Goal: Task Accomplishment & Management: Complete application form

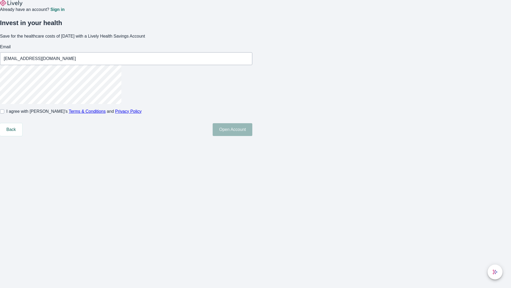
click at [4, 113] on input "I agree with Lively’s Terms & Conditions and Privacy Policy" at bounding box center [2, 111] width 4 height 4
checkbox input "true"
click at [252, 136] on button "Open Account" at bounding box center [233, 129] width 40 height 13
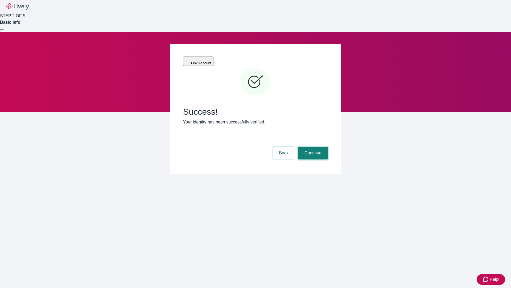
click at [312, 146] on button "Continue" at bounding box center [313, 152] width 30 height 13
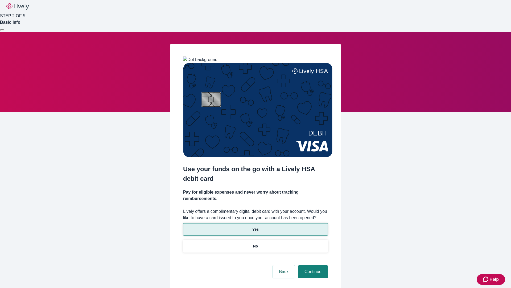
click at [255, 226] on p "Yes" at bounding box center [255, 229] width 6 height 6
click at [312, 265] on button "Continue" at bounding box center [313, 271] width 30 height 13
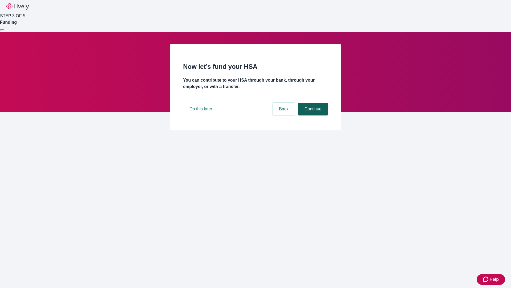
click at [312, 115] on button "Continue" at bounding box center [313, 109] width 30 height 13
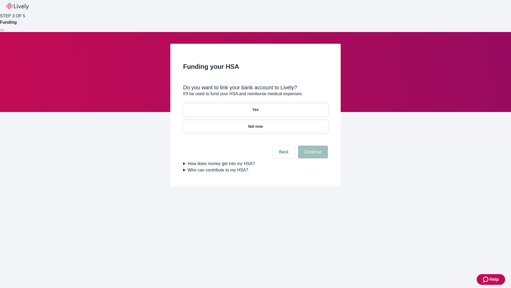
click at [255, 107] on p "Yes" at bounding box center [255, 110] width 6 height 6
click at [312, 145] on button "Continue" at bounding box center [313, 151] width 30 height 13
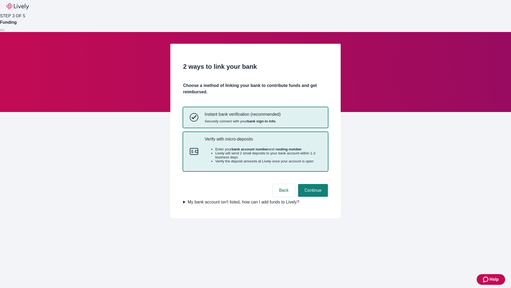
click at [263, 141] on p "Verify with micro-deposits" at bounding box center [263, 138] width 117 height 5
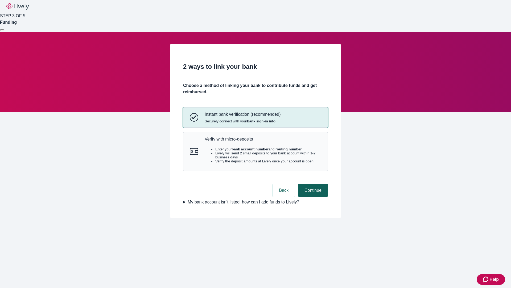
click at [312, 196] on button "Continue" at bounding box center [313, 190] width 30 height 13
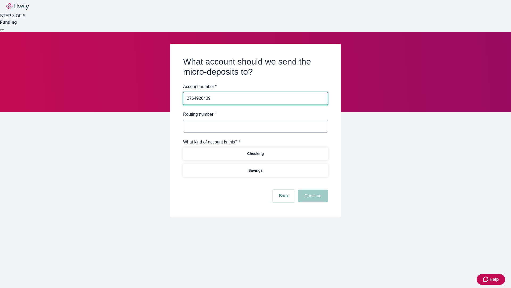
type input "2764926439"
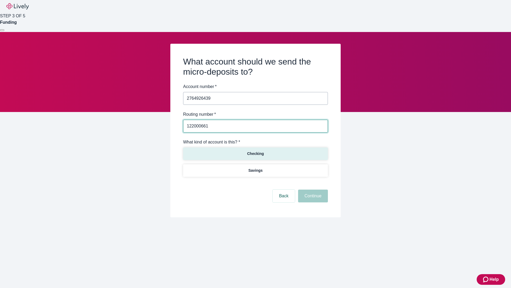
type input "122000661"
click at [255, 153] on p "Checking" at bounding box center [255, 154] width 17 height 6
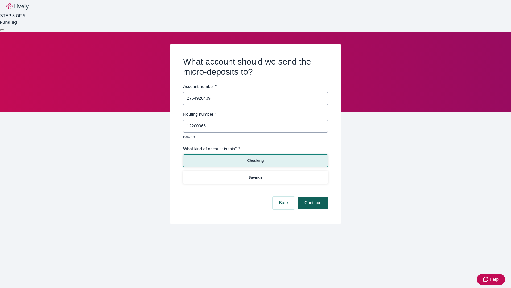
click at [312, 196] on button "Continue" at bounding box center [313, 202] width 30 height 13
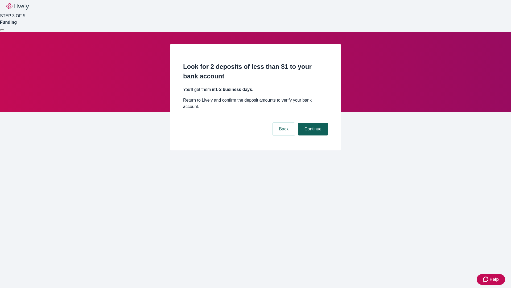
click at [312, 122] on button "Continue" at bounding box center [313, 128] width 30 height 13
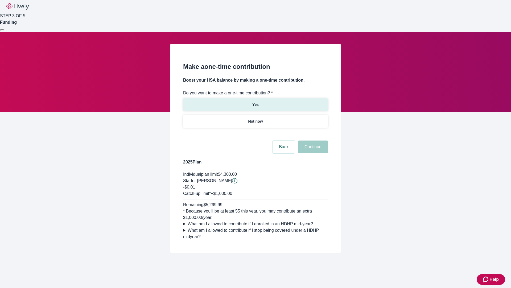
click at [255, 102] on p "Yes" at bounding box center [255, 105] width 6 height 6
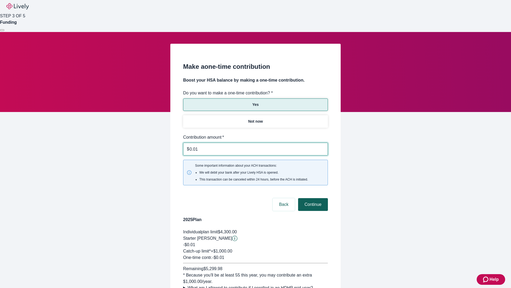
type input "0.01"
click at [312, 198] on button "Continue" at bounding box center [313, 204] width 30 height 13
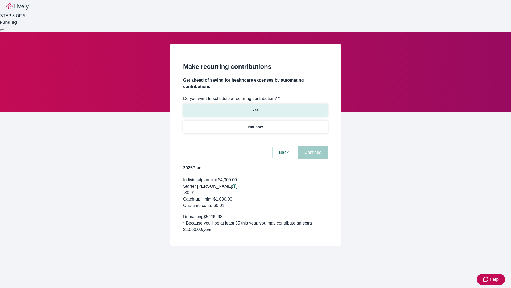
click at [255, 107] on p "Yes" at bounding box center [255, 110] width 6 height 6
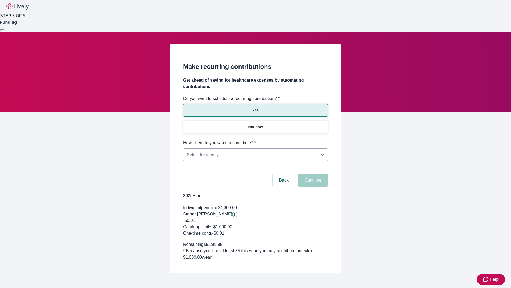
click at [255, 140] on body "Help STEP 3 OF 5 Funding Make recurring contributions Get ahead of saving for h…" at bounding box center [255, 149] width 511 height 298
type input "Monthly"
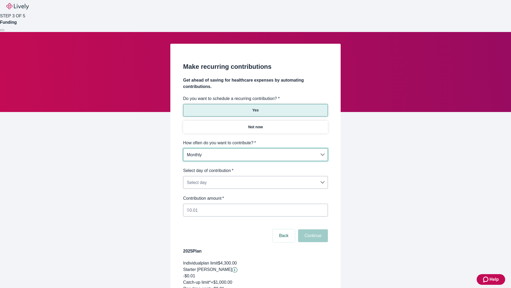
click at [255, 167] on body "Help STEP 3 OF 5 Funding Make recurring contributions Get ahead of saving for h…" at bounding box center [255, 177] width 511 height 354
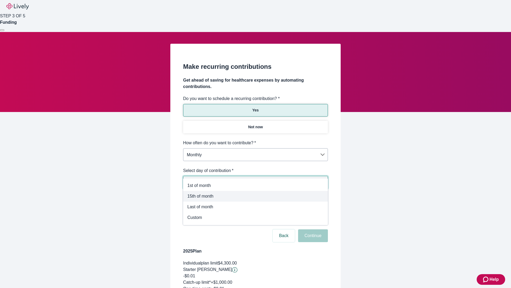
click at [256, 196] on span "15th of month" at bounding box center [255, 196] width 136 height 6
type input "Monthly15th"
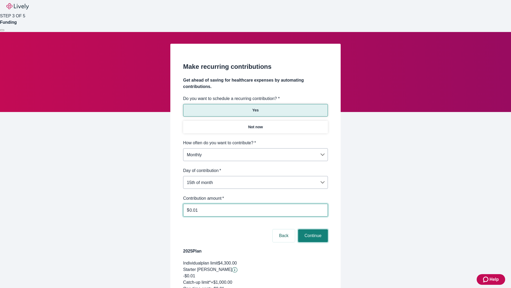
click at [312, 229] on button "Continue" at bounding box center [313, 235] width 30 height 13
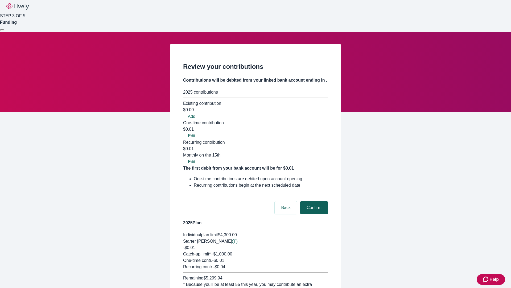
click at [313, 201] on button "Confirm" at bounding box center [314, 207] width 28 height 13
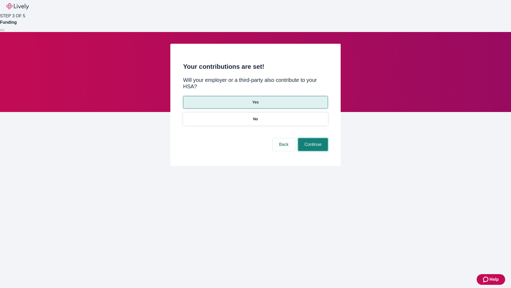
click at [312, 138] on button "Continue" at bounding box center [313, 144] width 30 height 13
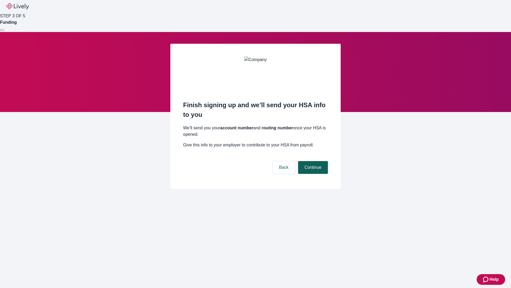
click at [312, 161] on button "Continue" at bounding box center [313, 167] width 30 height 13
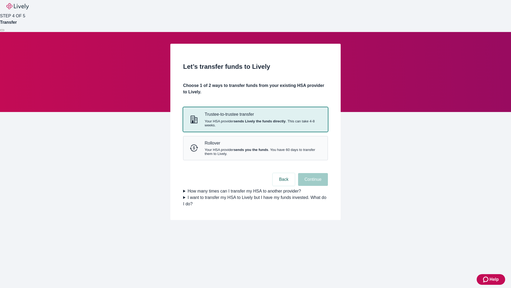
click at [255, 123] on strong "sends Lively the funds directly" at bounding box center [260, 121] width 52 height 4
click at [312, 186] on button "Continue" at bounding box center [313, 179] width 30 height 13
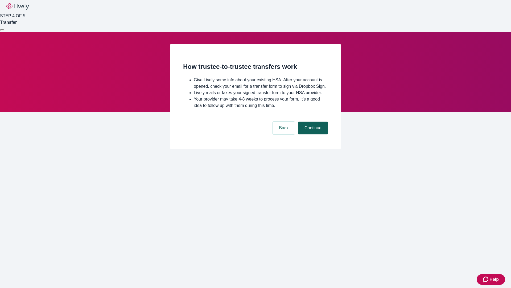
click at [312, 134] on button "Continue" at bounding box center [313, 127] width 30 height 13
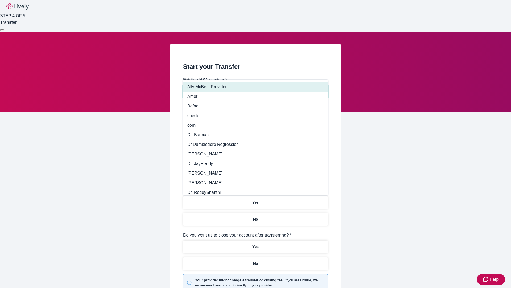
type input "Other"
type input "Health Equity"
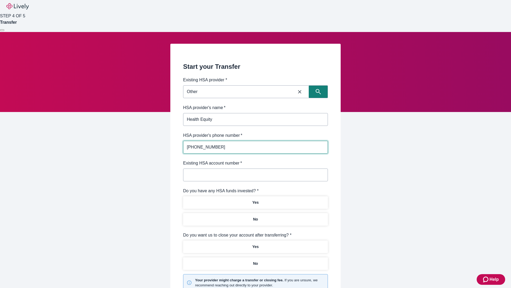
type input "[PHONE_NUMBER]"
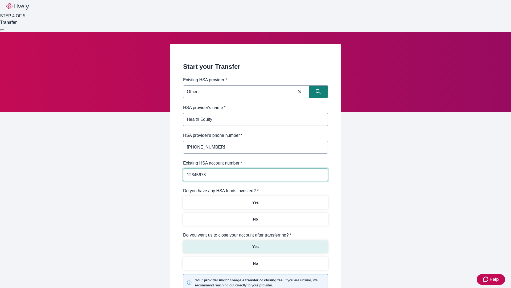
type input "12345678"
click at [255, 216] on p "No" at bounding box center [255, 219] width 5 height 6
click at [255, 244] on p "Yes" at bounding box center [255, 247] width 6 height 6
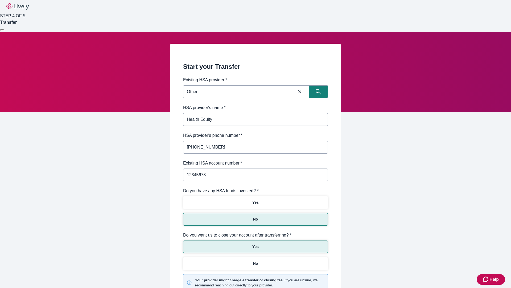
scroll to position [55, 0]
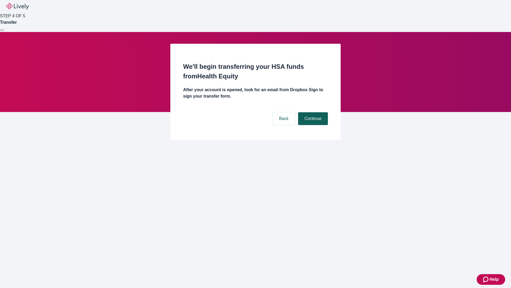
click at [312, 112] on button "Continue" at bounding box center [313, 118] width 30 height 13
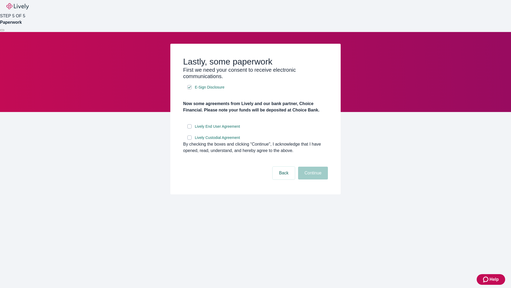
click at [190, 128] on input "Lively End User Agreement" at bounding box center [189, 126] width 4 height 4
checkbox input "true"
click at [190, 140] on input "Lively Custodial Agreement" at bounding box center [189, 137] width 4 height 4
checkbox input "true"
click at [312, 179] on button "Continue" at bounding box center [313, 172] width 30 height 13
